Goal: Information Seeking & Learning: Learn about a topic

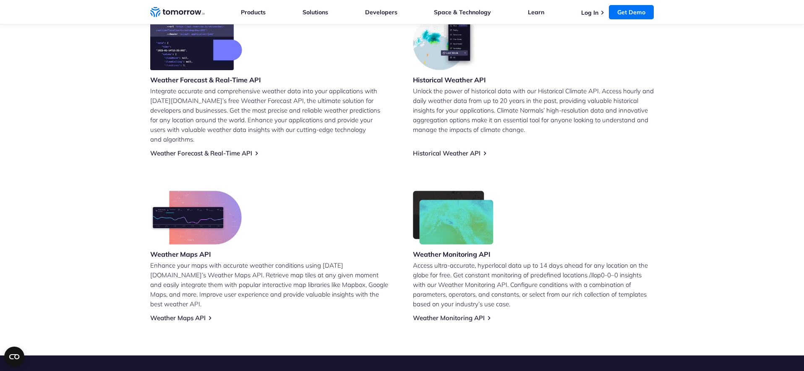
scroll to position [368, 0]
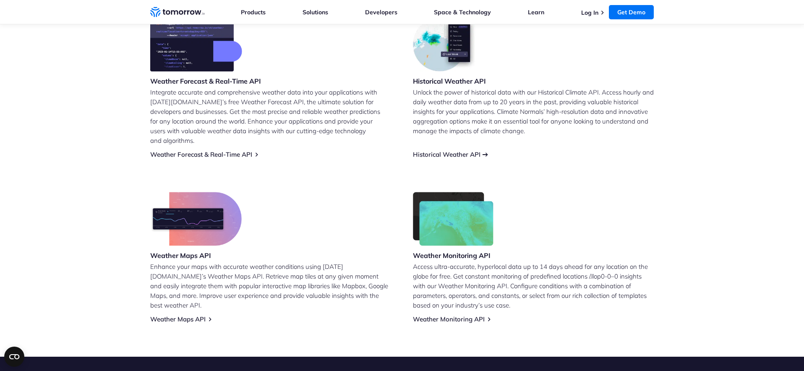
click at [476, 150] on link "Historical Weather API" at bounding box center [447, 154] width 68 height 8
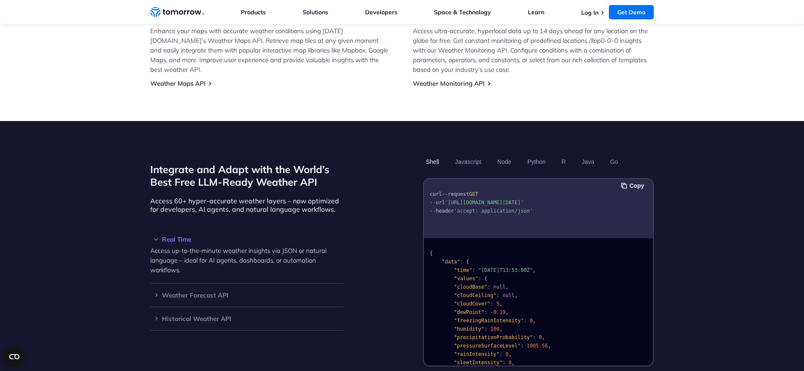
scroll to position [613, 0]
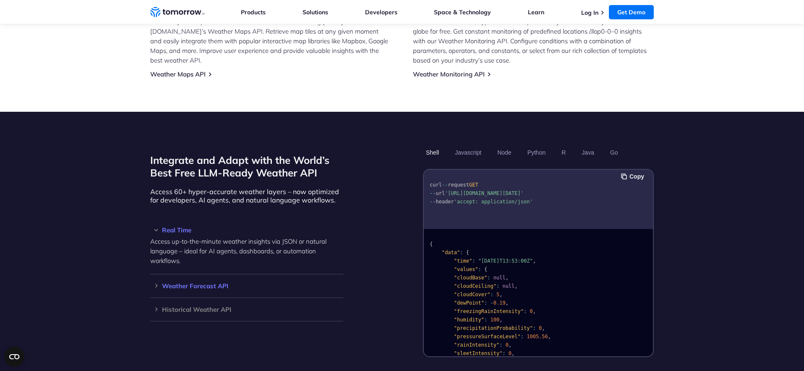
click at [163, 281] on div "Weather Forecast API Access ultra-accurate, hyperlocal data up to 14 days in th…" at bounding box center [246, 286] width 193 height 24
click at [157, 280] on div "Weather Forecast API Access ultra-accurate, hyperlocal data up to 14 days in th…" at bounding box center [246, 286] width 193 height 24
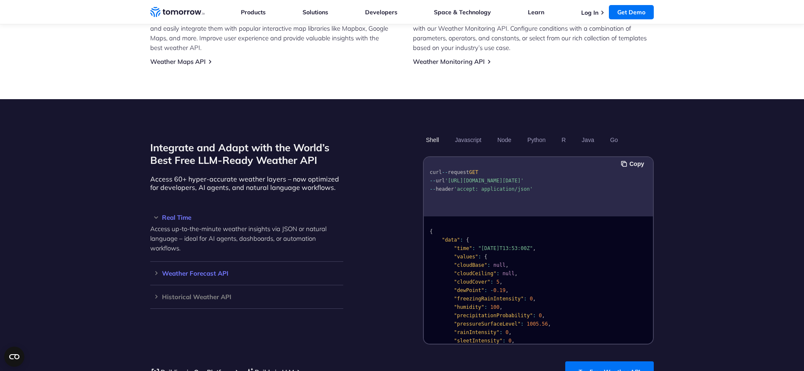
scroll to position [626, 0]
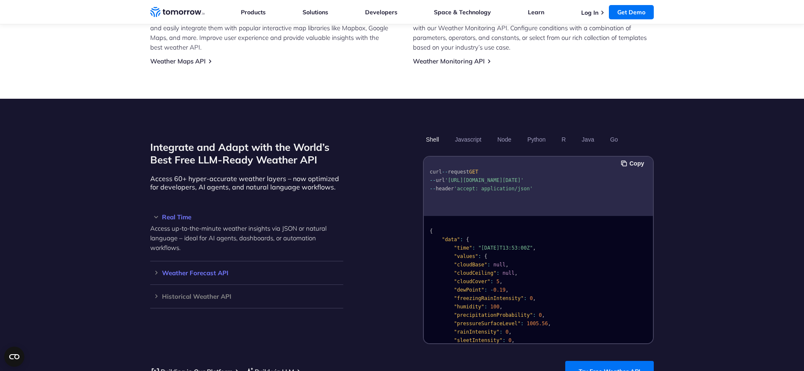
click at [157, 285] on div "Historical Weather API Optimize your operations with access to hourly and daily…" at bounding box center [246, 297] width 193 height 24
click at [156, 269] on h3 "Weather Forecast API" at bounding box center [246, 272] width 193 height 6
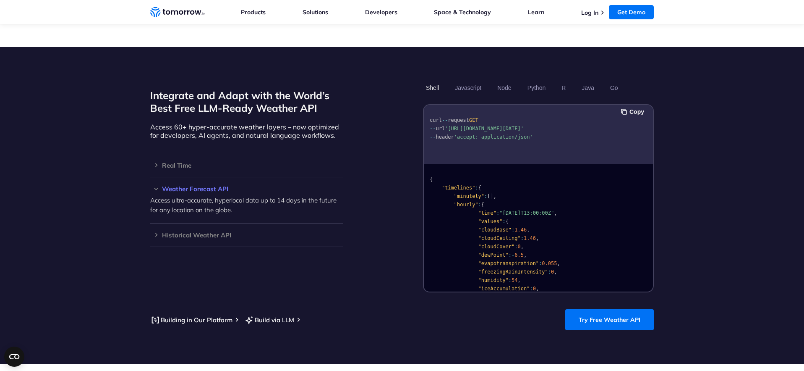
scroll to position [679, 0]
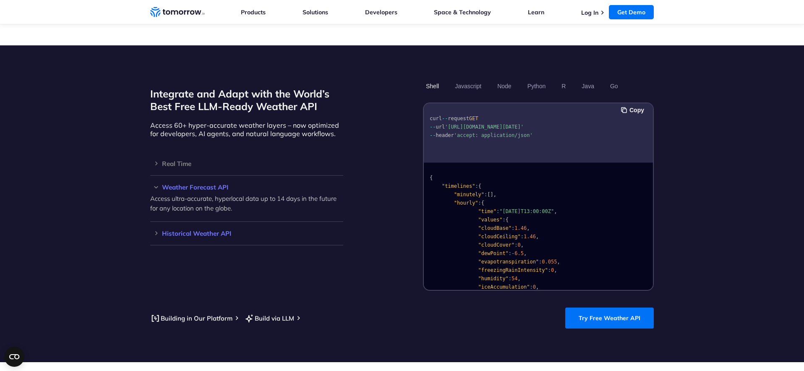
click at [152, 226] on div "Historical Weather API Optimize your operations with access to hourly and daily…" at bounding box center [246, 234] width 193 height 24
click at [158, 230] on h3 "Historical Weather API" at bounding box center [246, 233] width 193 height 6
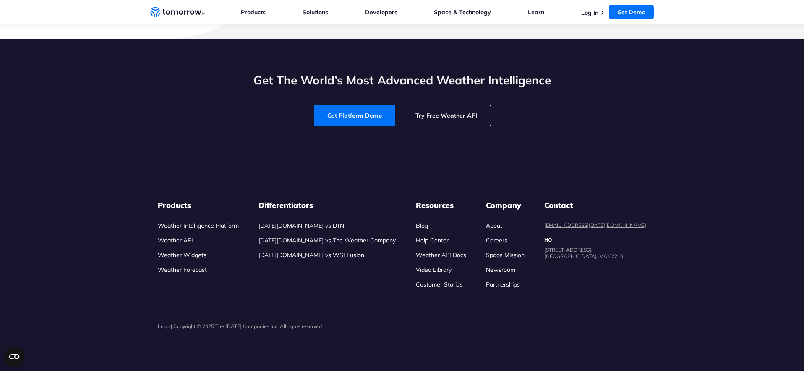
scroll to position [3131, 0]
